Goal: Task Accomplishment & Management: Manage account settings

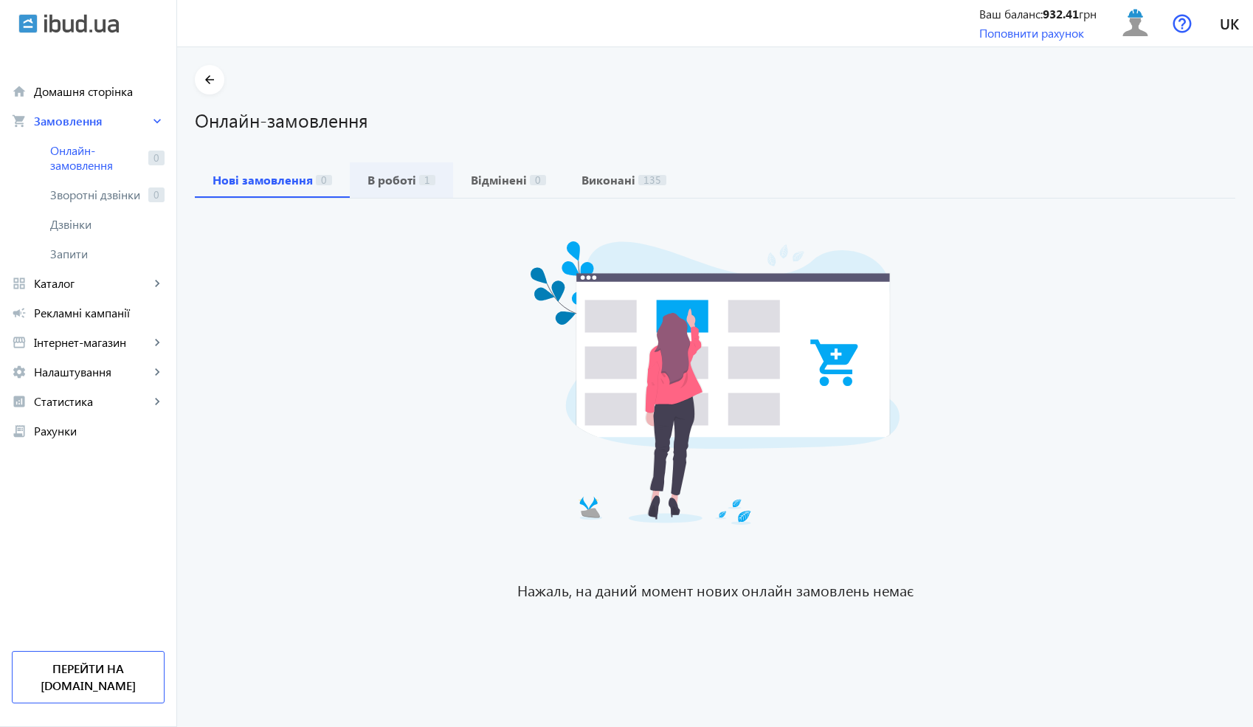
click at [409, 189] on span "В роботі 1" at bounding box center [401, 179] width 68 height 35
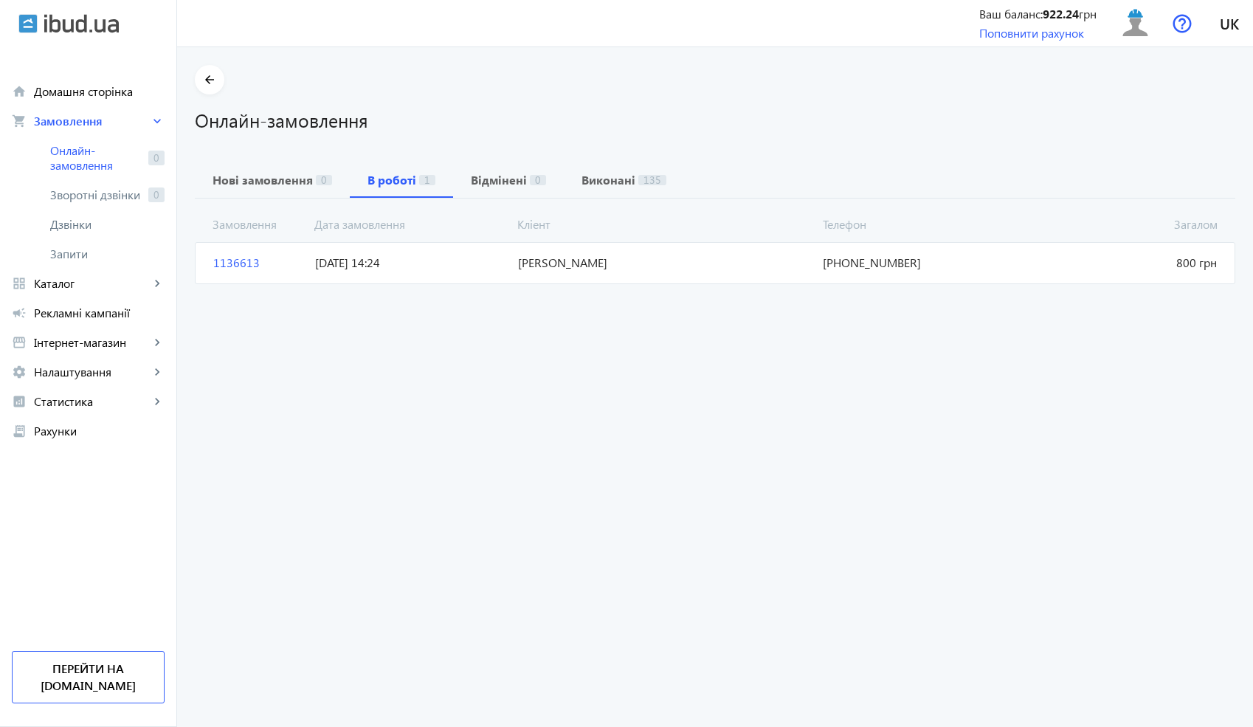
click at [393, 273] on mat-card "1136613 [PERSON_NAME] 800 грн [DATE] 14:24 [PHONE_NUMBER]" at bounding box center [715, 262] width 1040 height 41
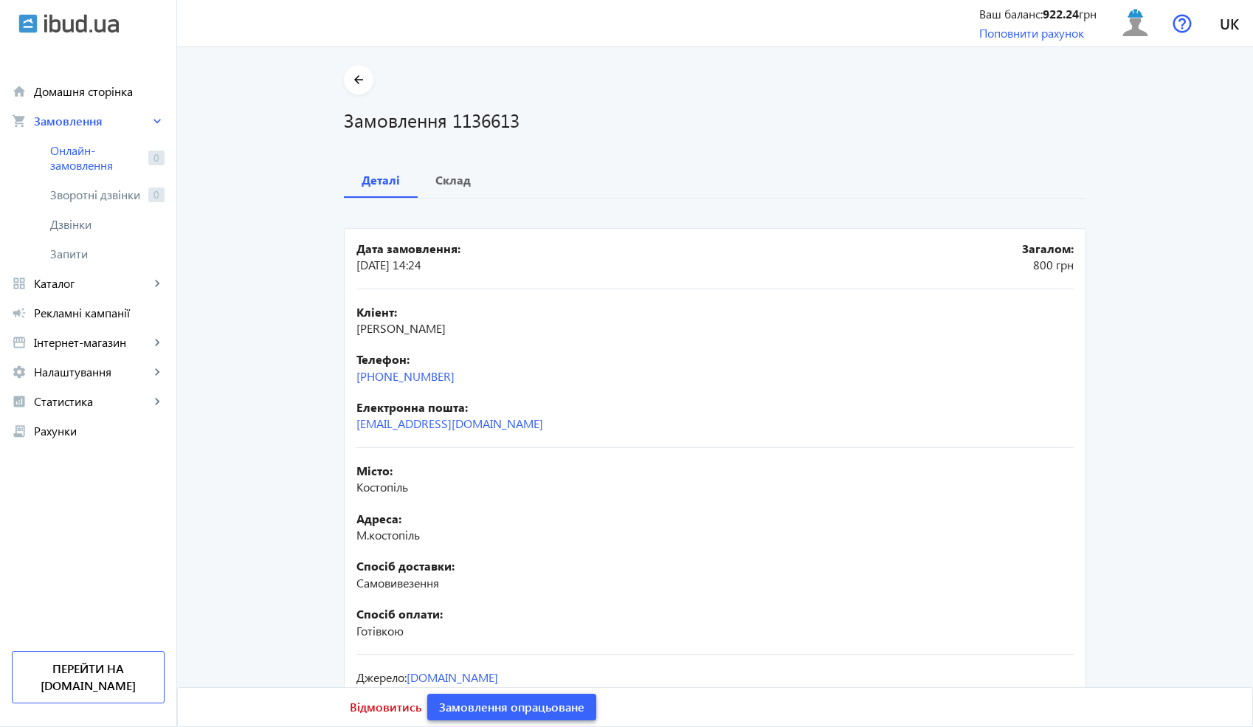
click at [519, 706] on span "Замовлення опрацьоване" at bounding box center [511, 707] width 145 height 16
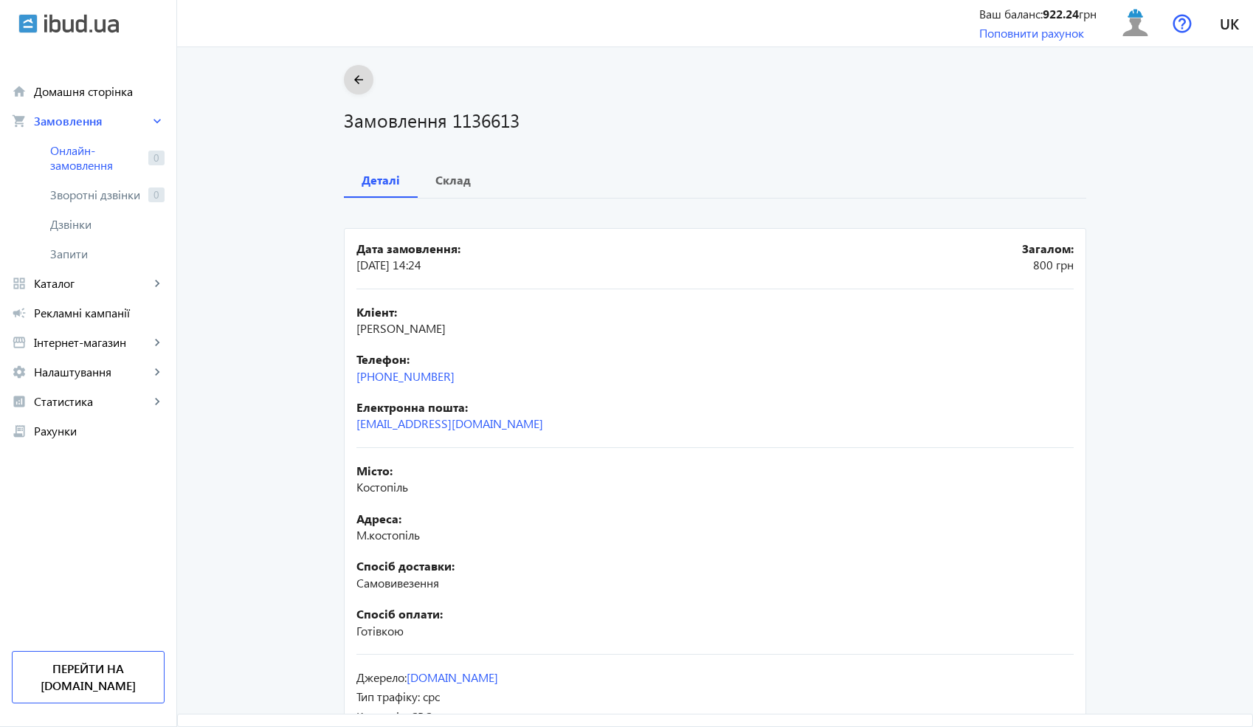
click at [357, 77] on mat-icon "arrow_back" at bounding box center [359, 80] width 18 height 18
